Goal: Find specific page/section: Find specific page/section

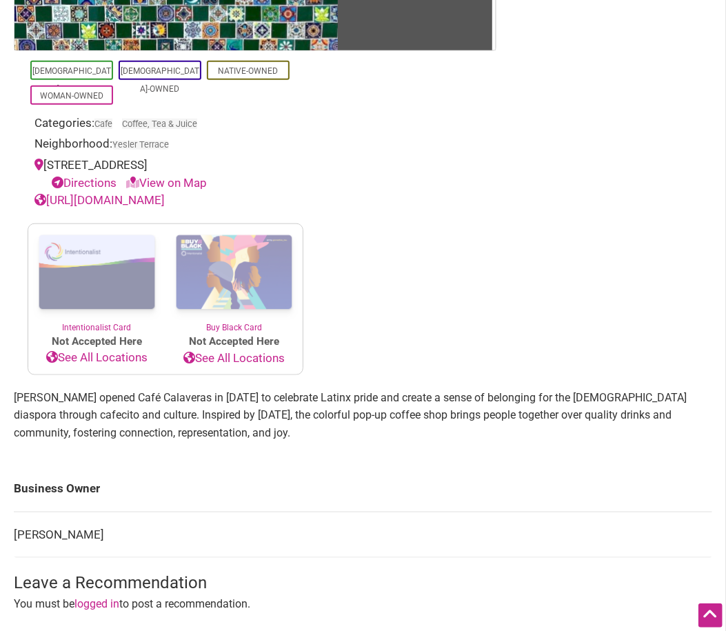
scroll to position [306, 0]
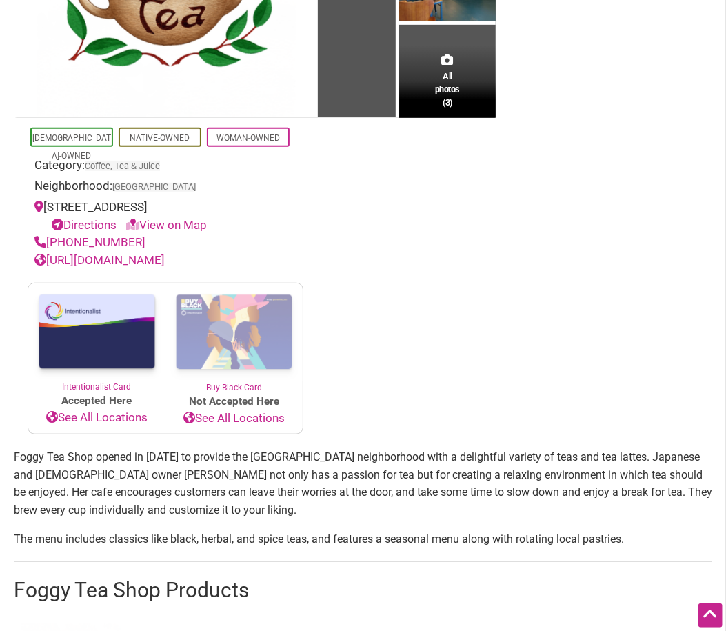
scroll to position [306, 0]
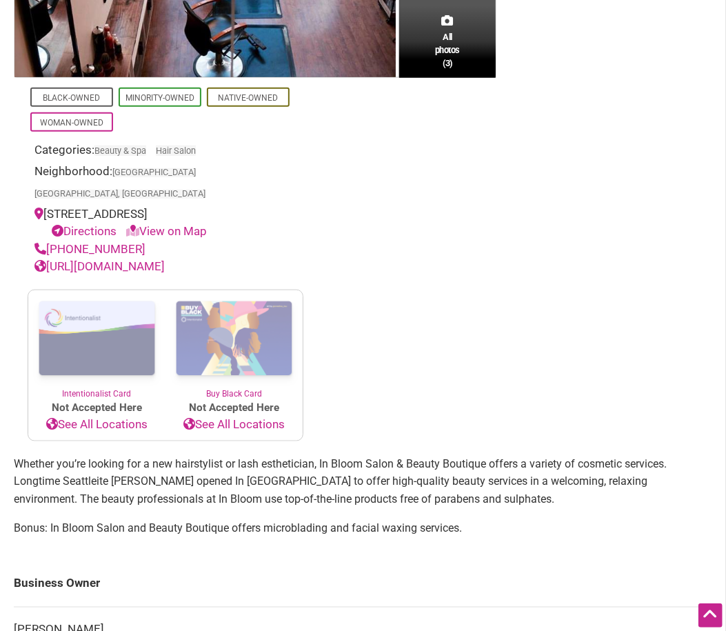
scroll to position [459, 0]
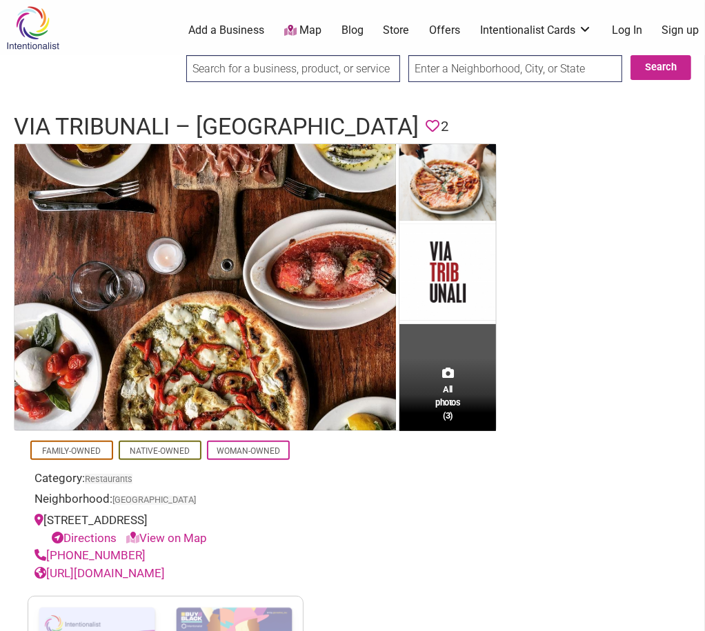
click at [288, 81] on input "search" at bounding box center [293, 68] width 214 height 27
type input "opal"
click at [172, 55] on input "Search" at bounding box center [198, 69] width 53 height 28
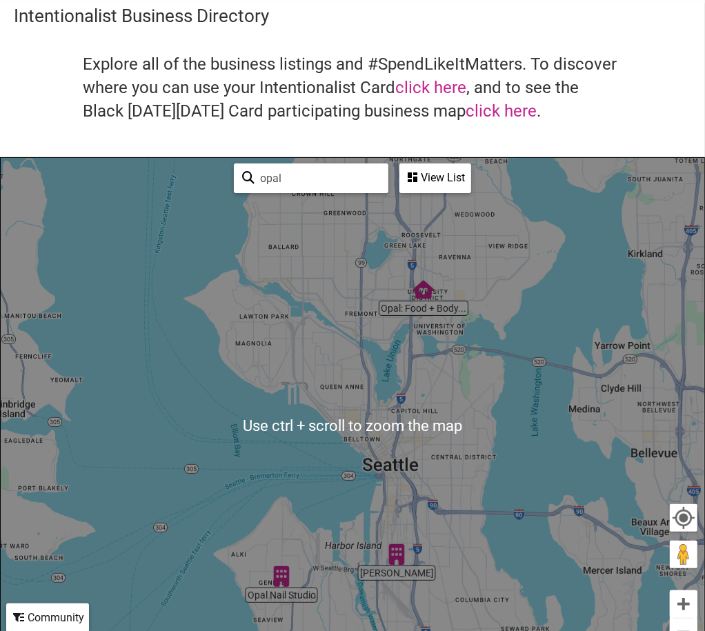
scroll to position [77, 0]
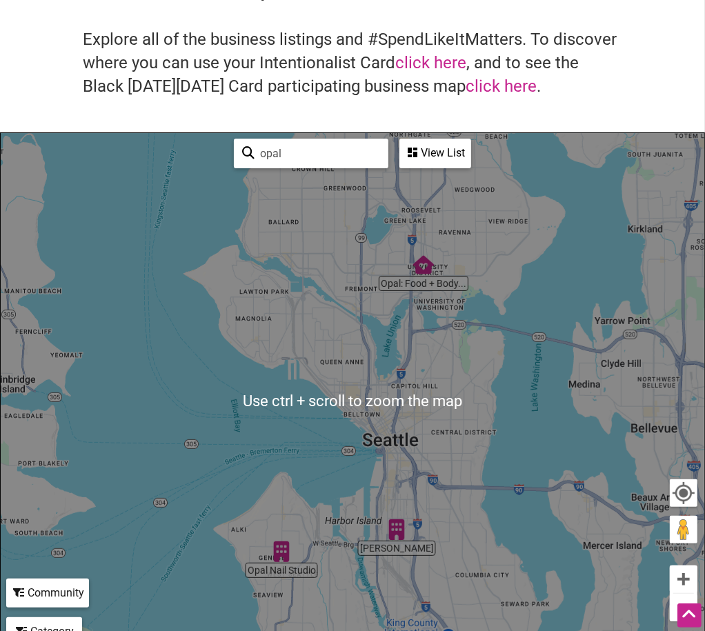
click at [283, 553] on img "Opal Nail Studio" at bounding box center [281, 552] width 32 height 32
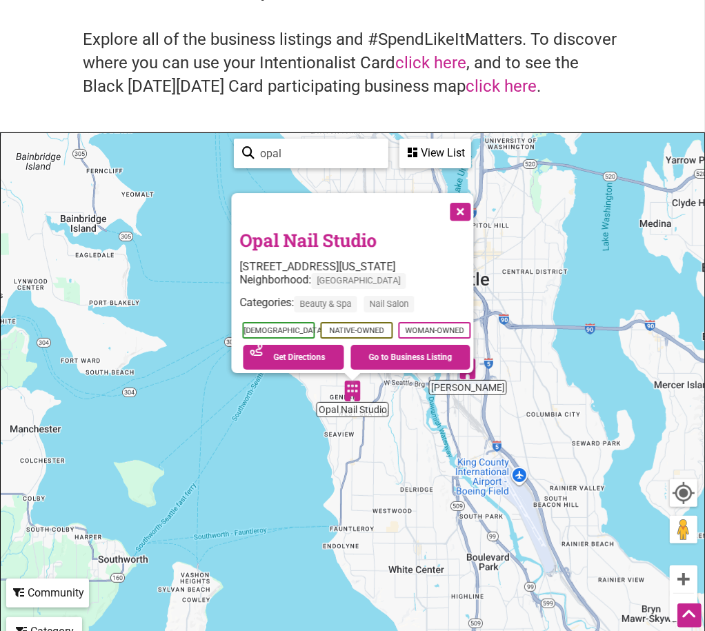
click at [357, 228] on link "Opal Nail Studio" at bounding box center [308, 239] width 137 height 23
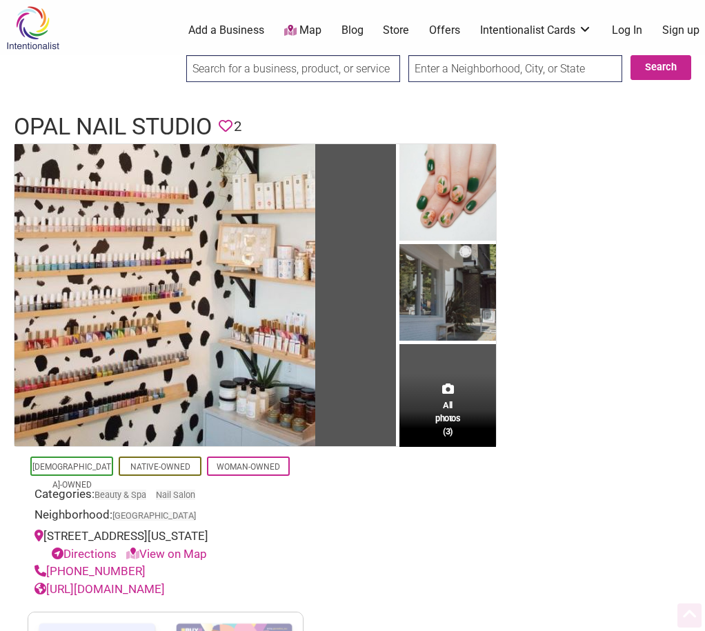
scroll to position [306, 0]
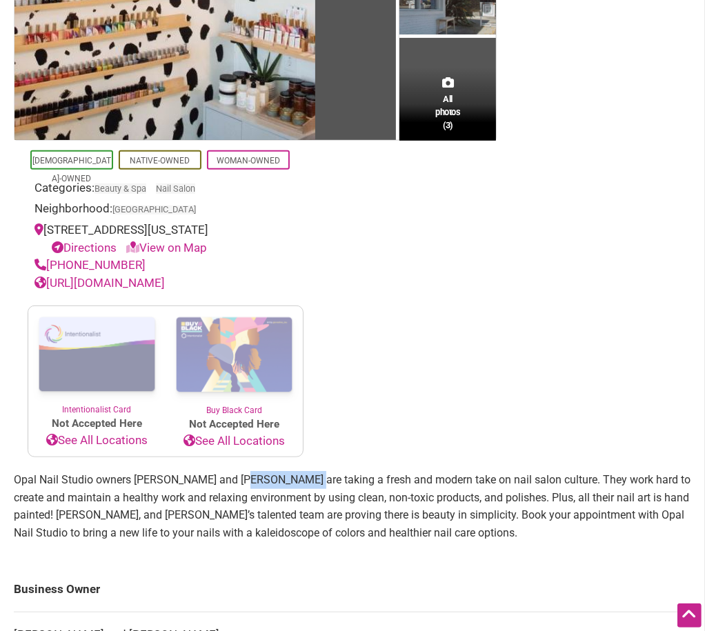
drag, startPoint x: 244, startPoint y: 484, endPoint x: 301, endPoint y: 483, distance: 57.2
click at [301, 483] on p "Opal Nail Studio owners [PERSON_NAME] and [PERSON_NAME] are taking a fresh and …" at bounding box center [352, 506] width 677 height 70
drag, startPoint x: 301, startPoint y: 483, endPoint x: 245, endPoint y: 485, distance: 55.9
click at [245, 485] on p "Opal Nail Studio owners [PERSON_NAME] and [PERSON_NAME] are taking a fresh and …" at bounding box center [352, 506] width 677 height 70
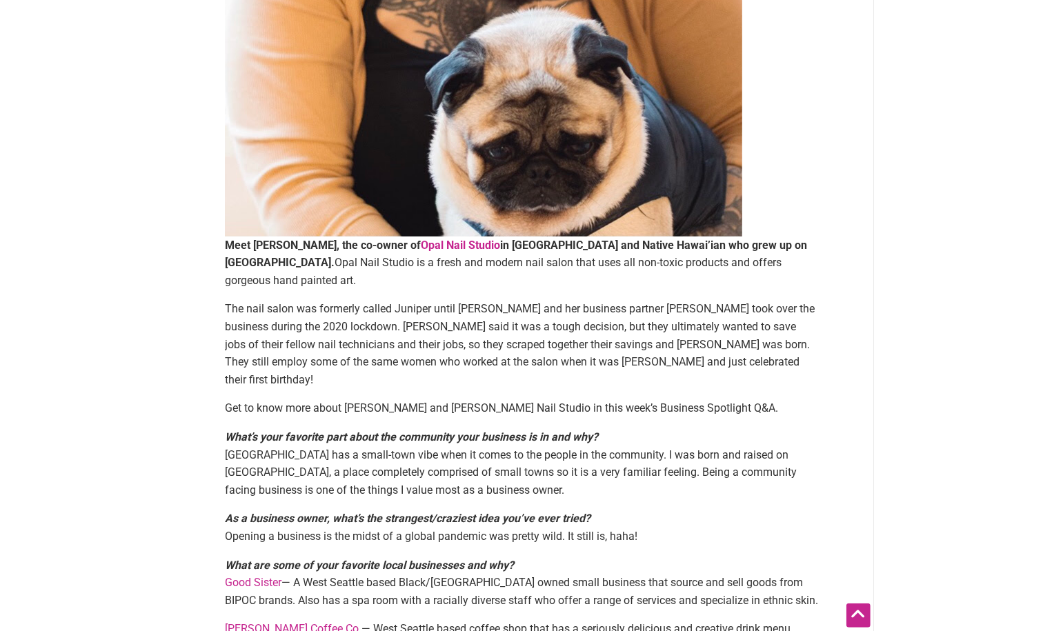
scroll to position [766, 0]
